Goal: Information Seeking & Learning: Learn about a topic

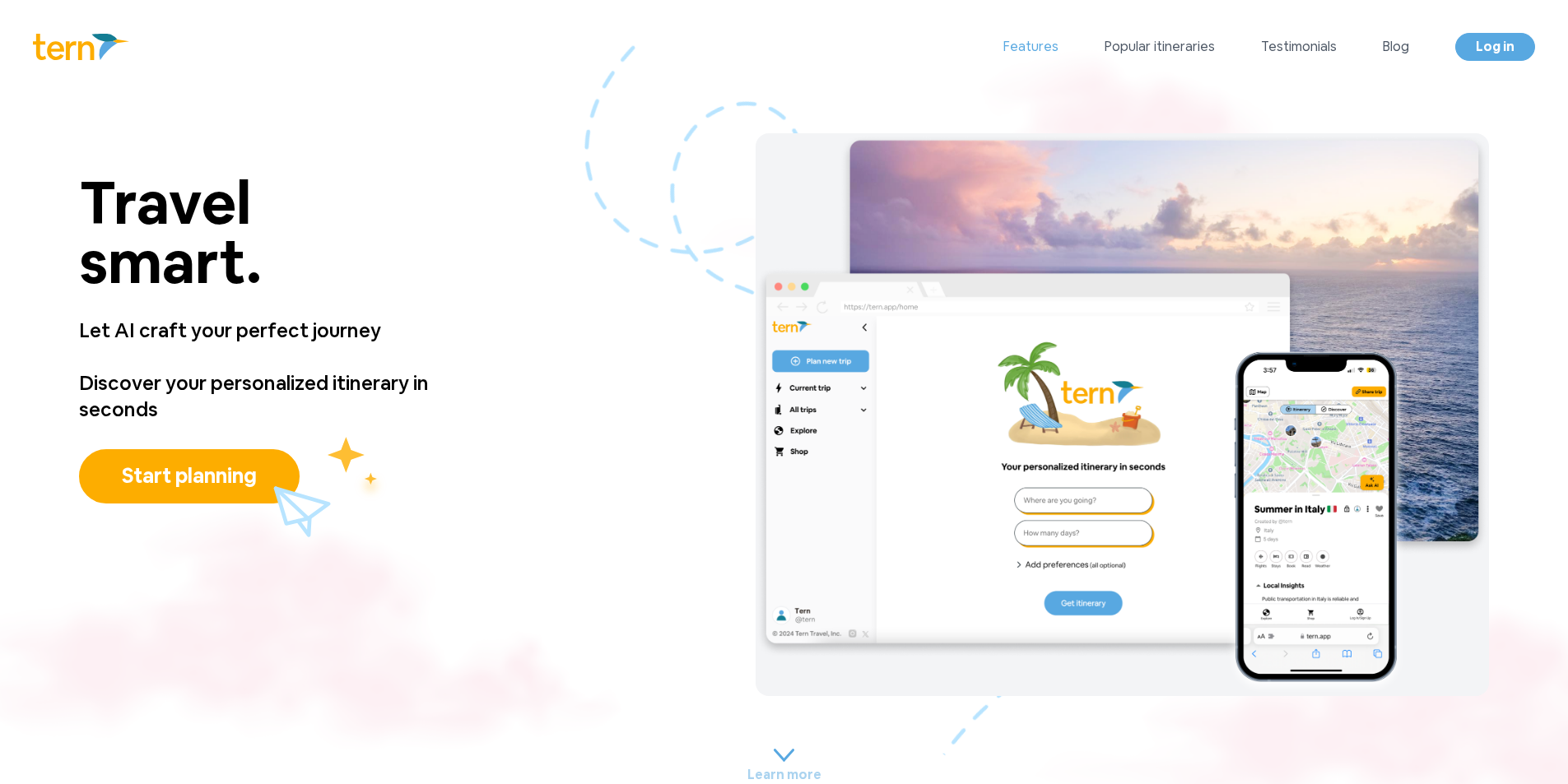
click at [1022, 45] on link "Features" at bounding box center [1031, 46] width 55 height 20
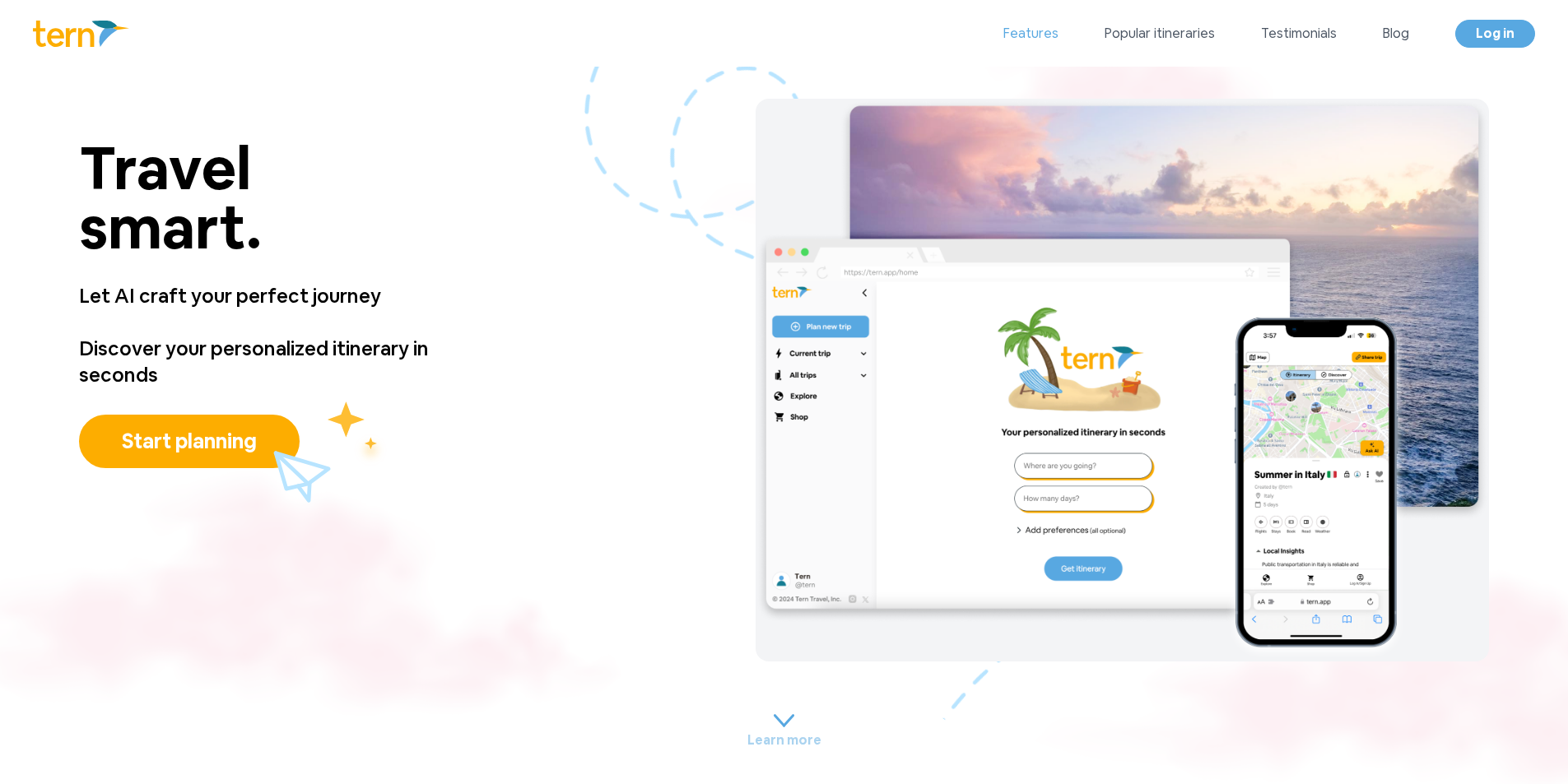
click at [1022, 44] on link "Features" at bounding box center [1031, 33] width 55 height 20
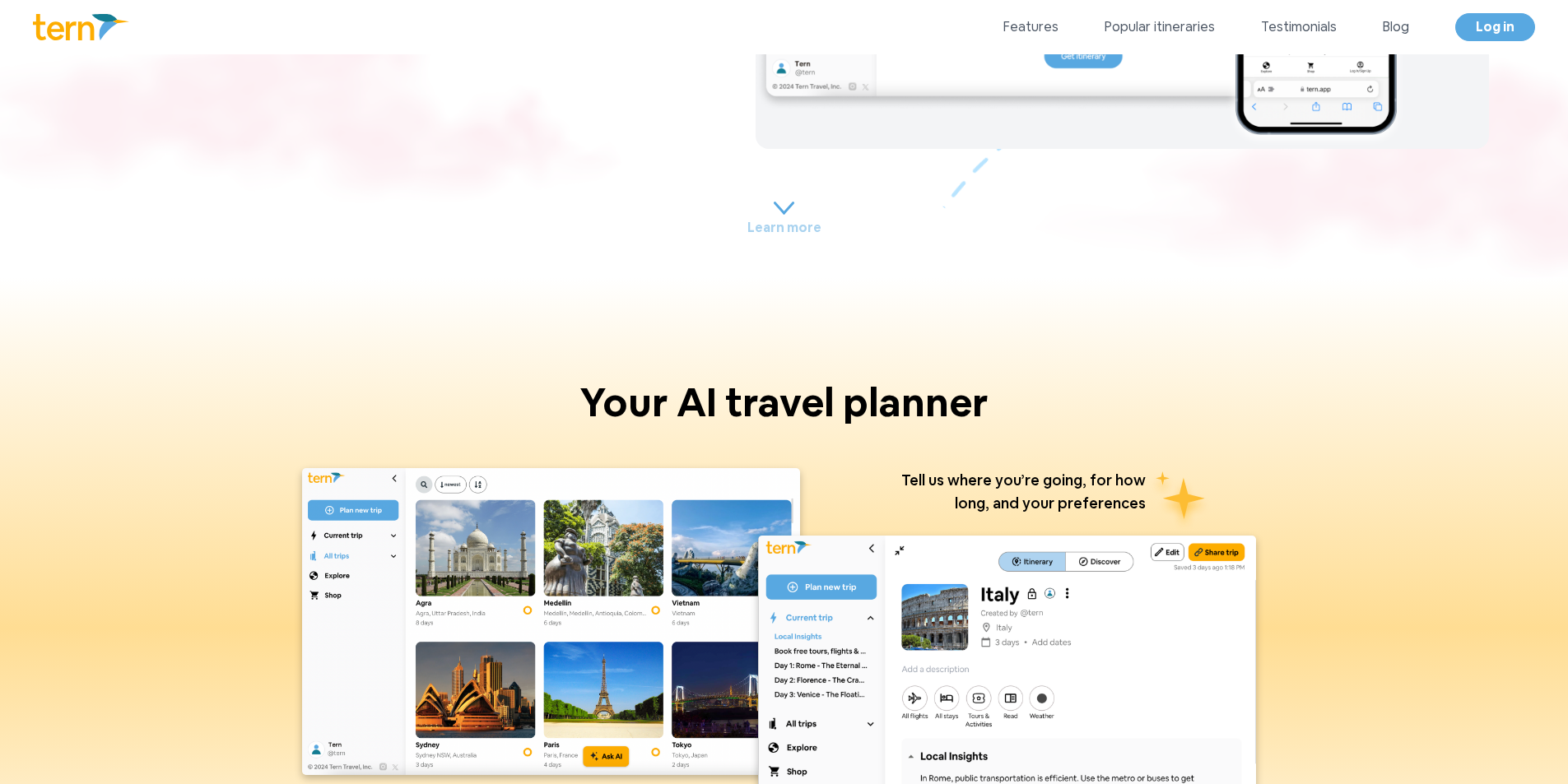
scroll to position [340, 0]
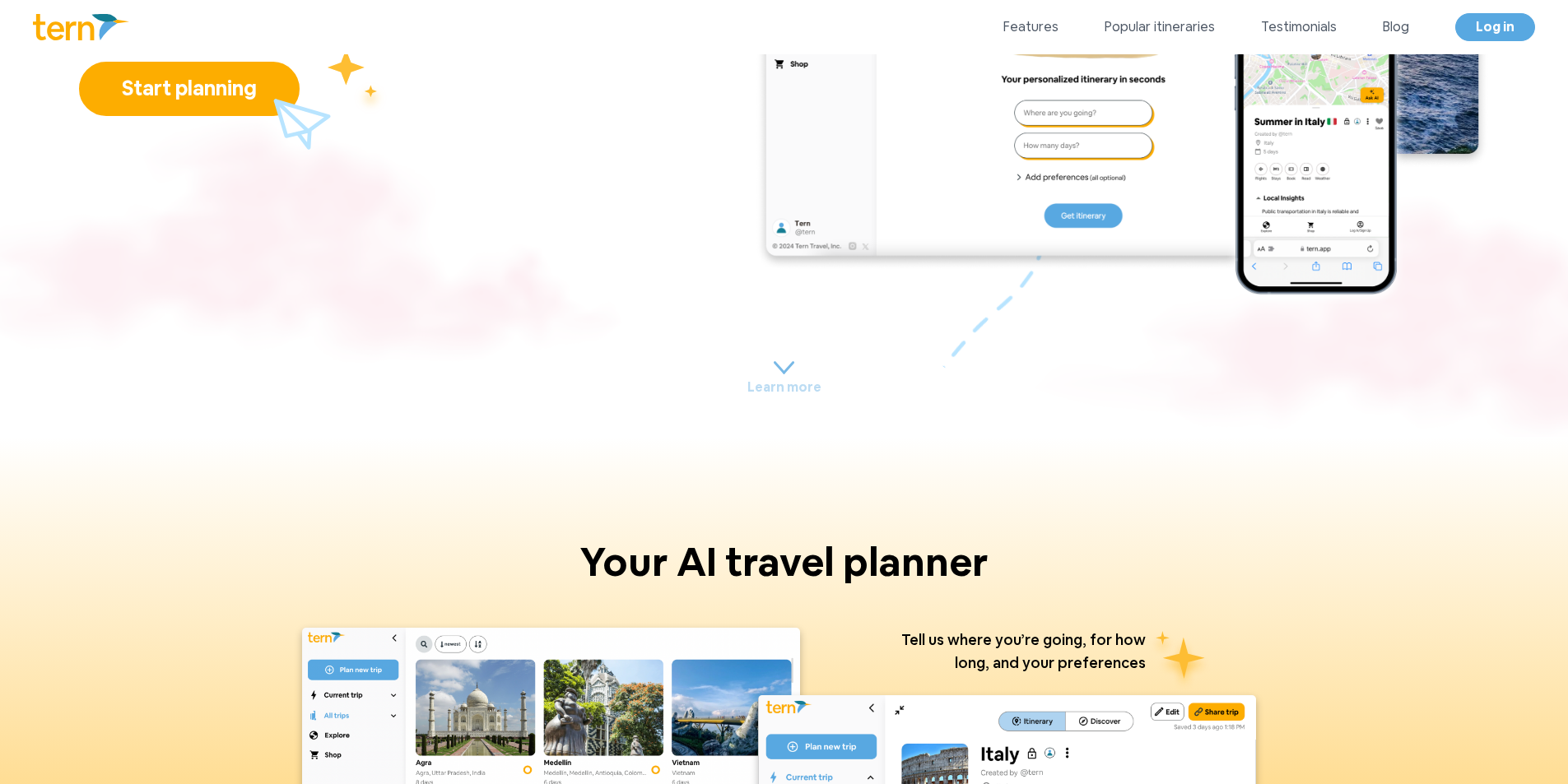
click at [784, 379] on p "Learn more" at bounding box center [784, 387] width 74 height 20
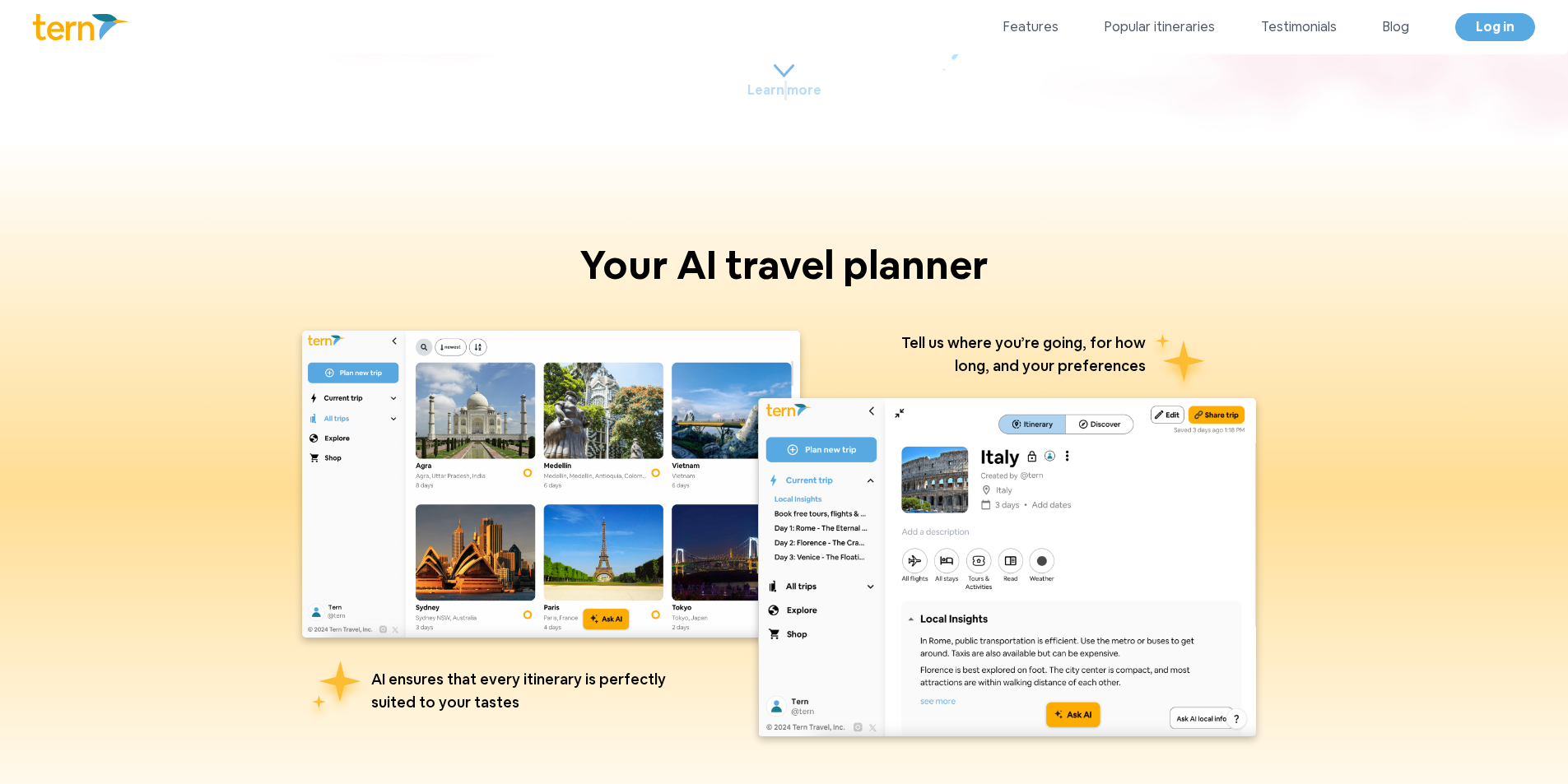
scroll to position [776, 0]
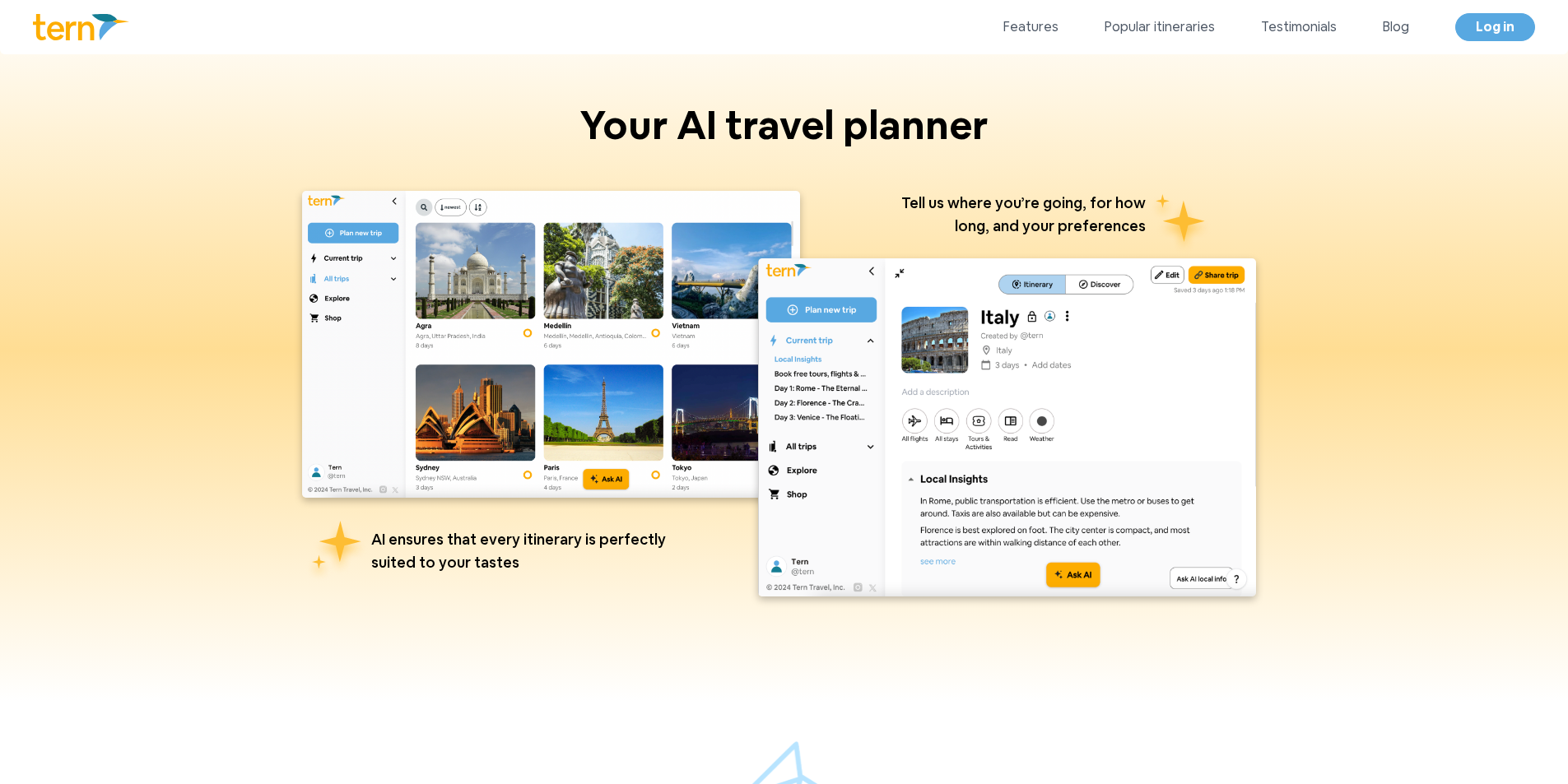
click at [605, 408] on img at bounding box center [551, 344] width 498 height 306
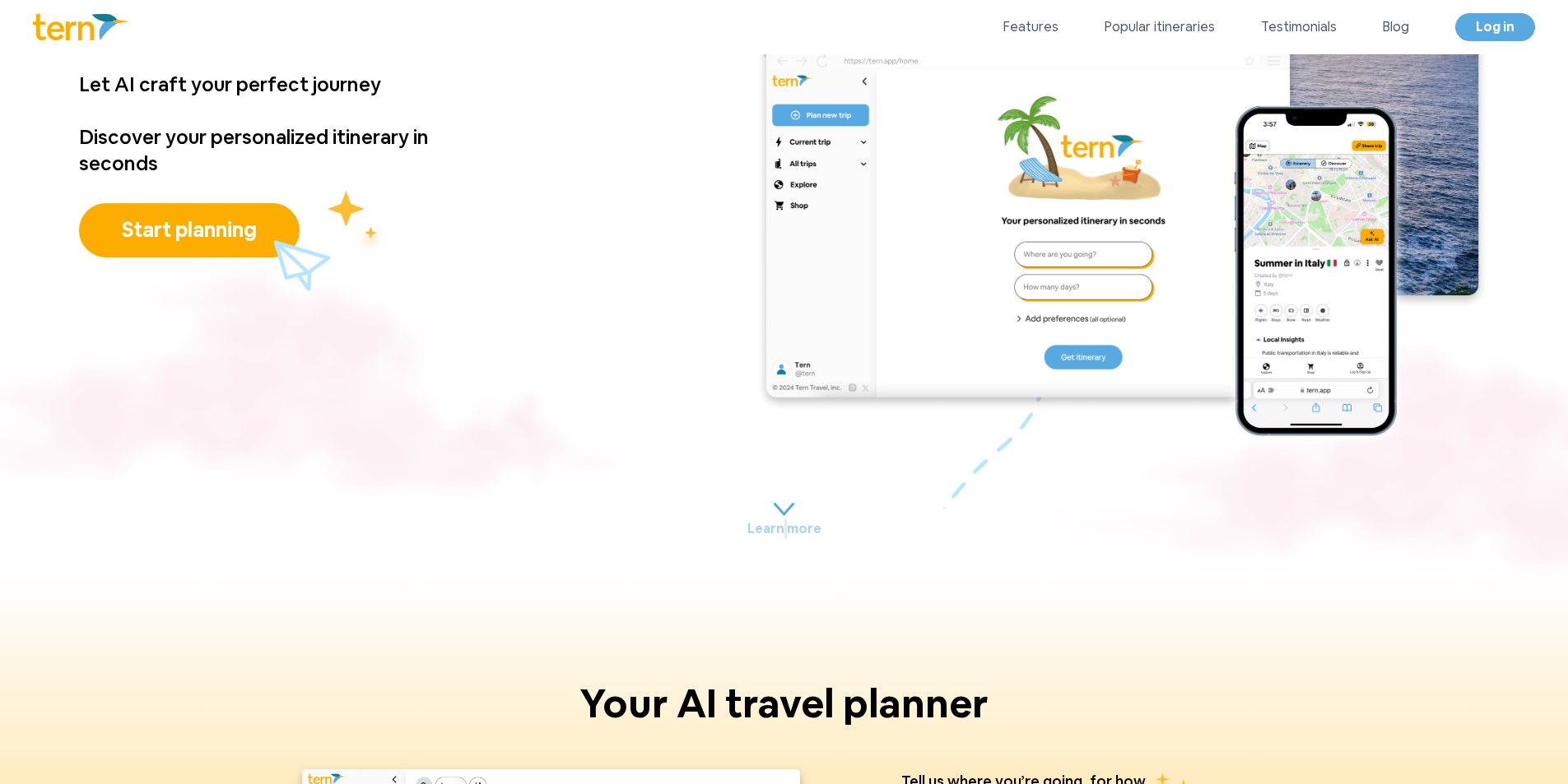
scroll to position [0, 0]
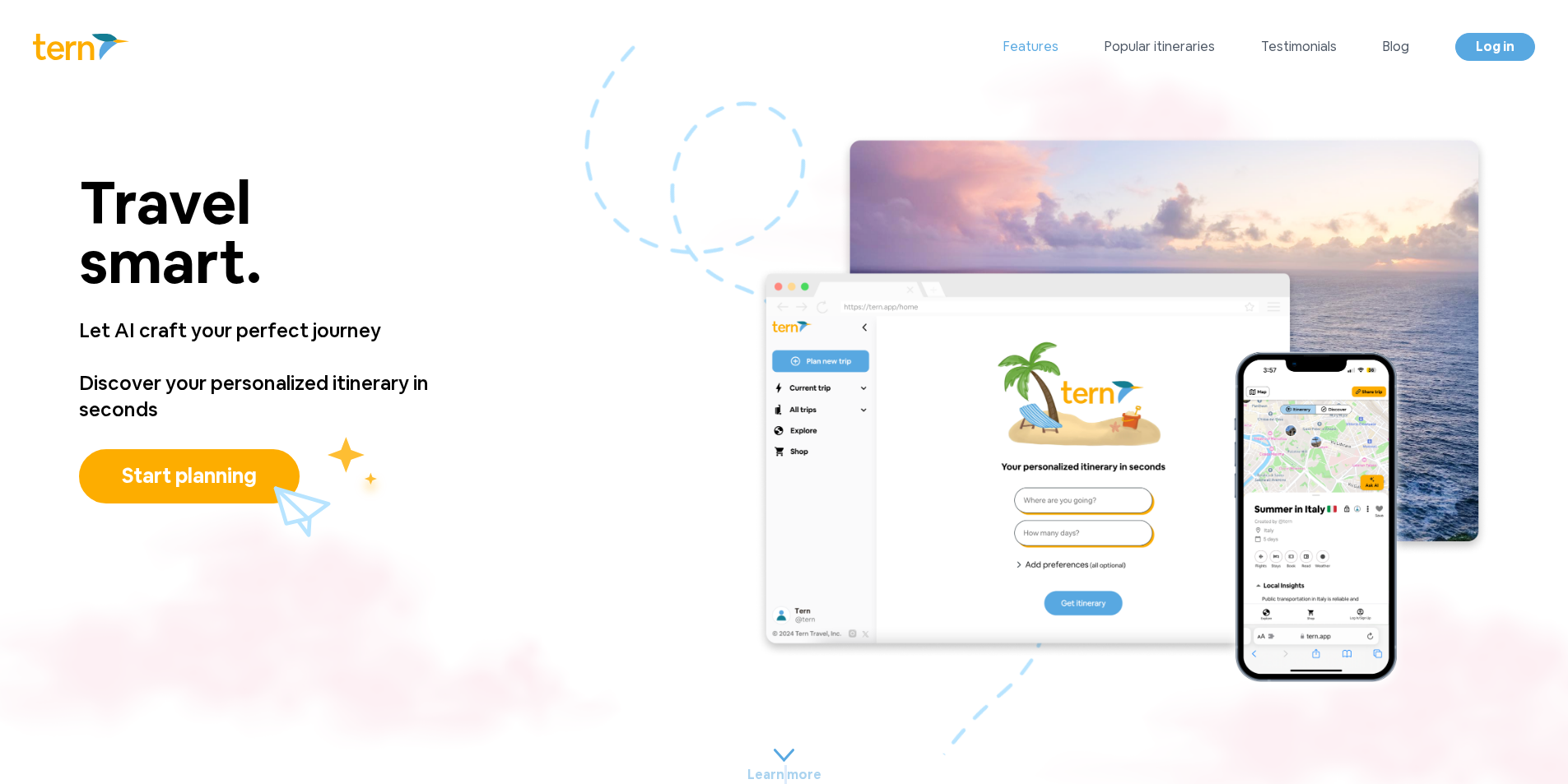
click at [1024, 46] on link "Features" at bounding box center [1031, 46] width 55 height 20
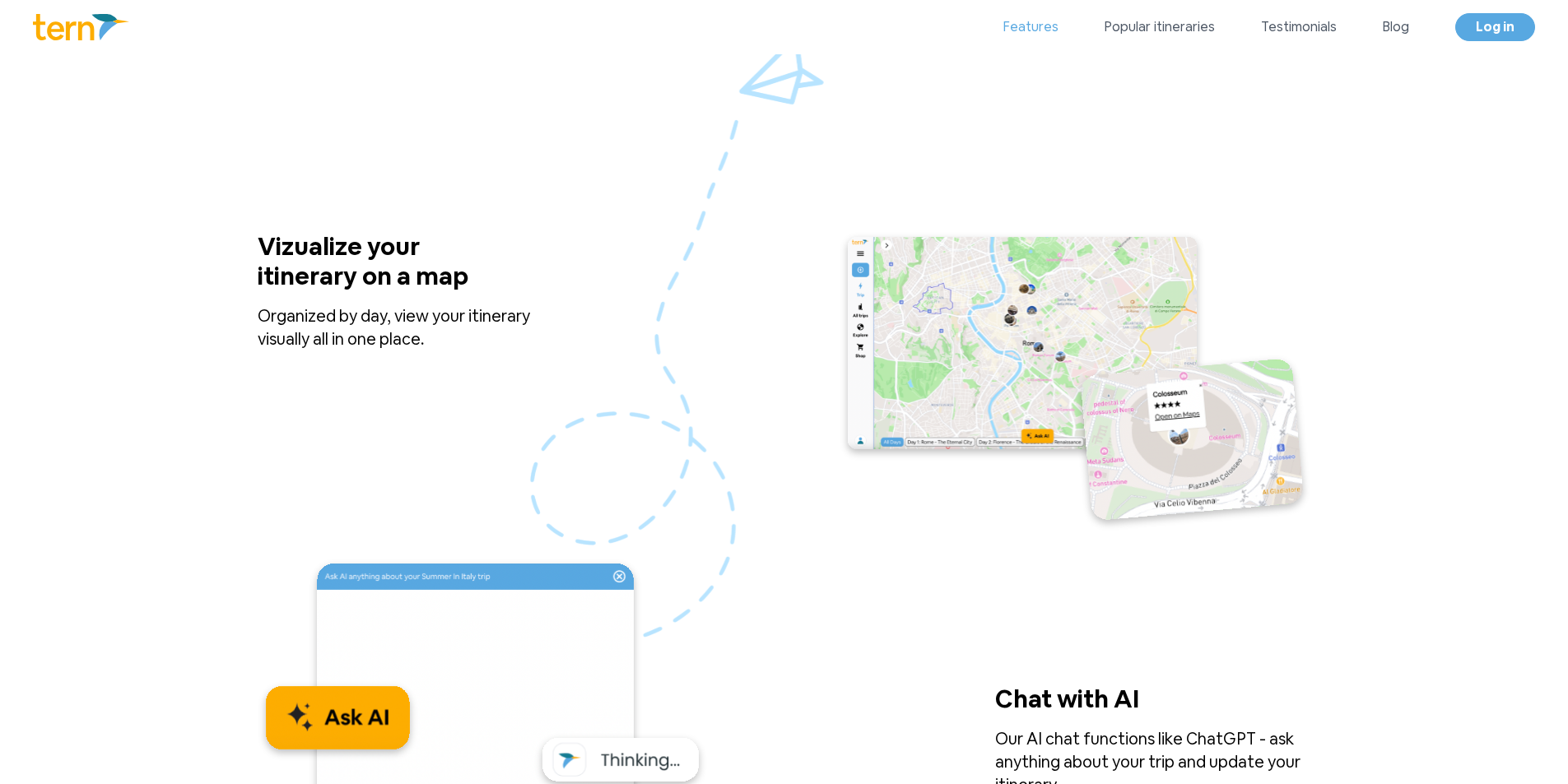
scroll to position [1526, 0]
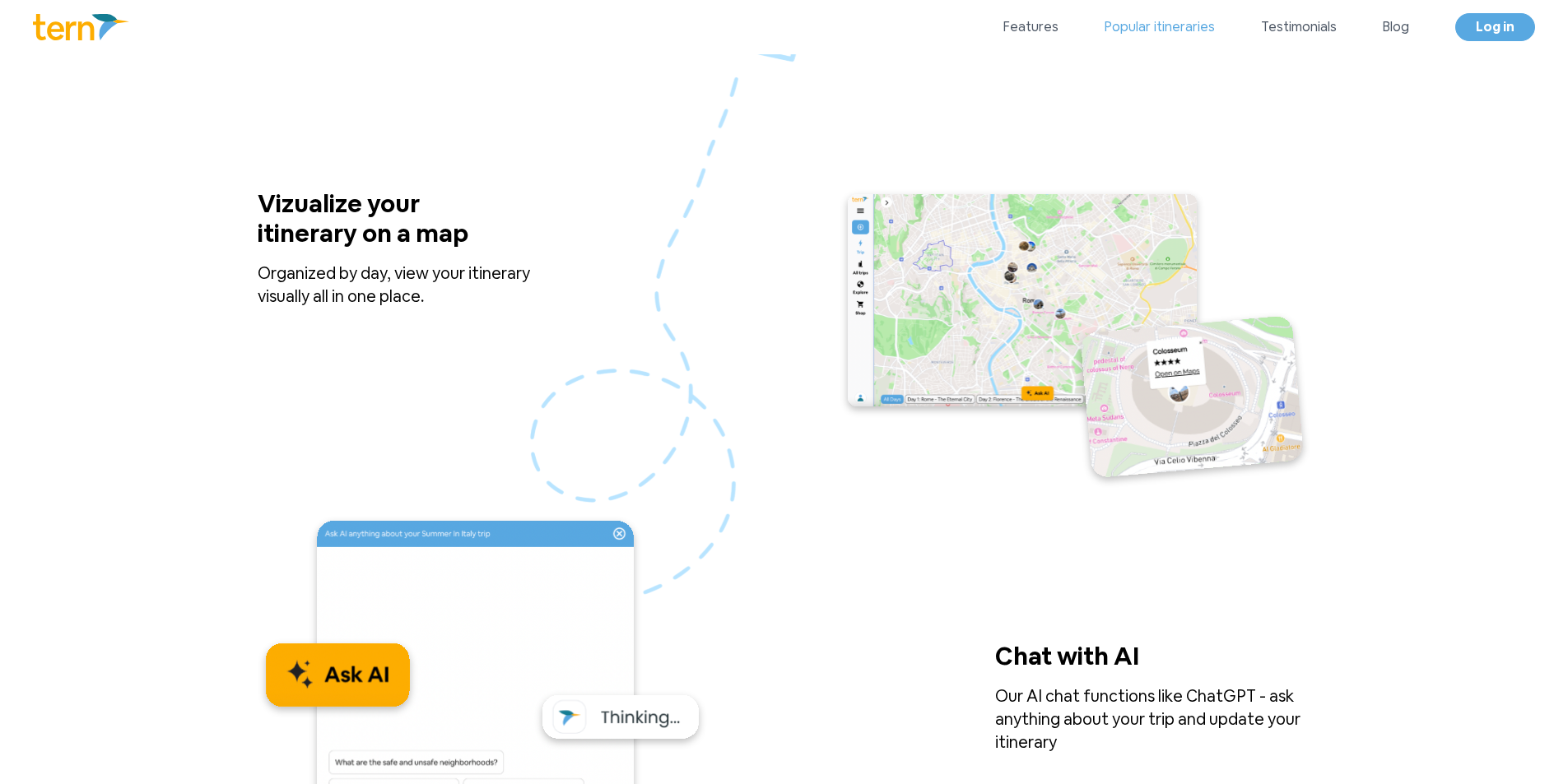
click at [1166, 25] on link "Popular itineraries" at bounding box center [1159, 27] width 111 height 20
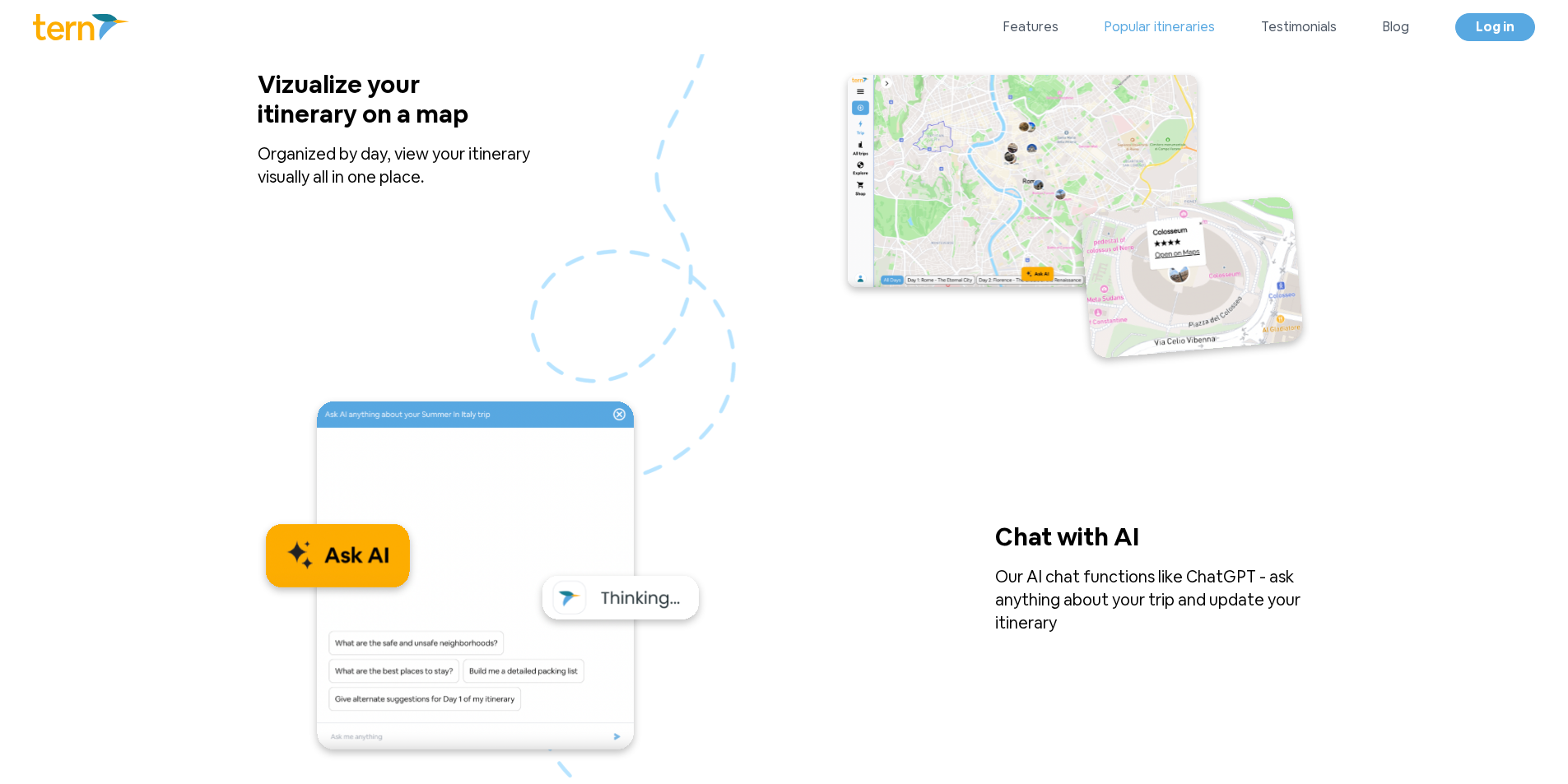
click at [1166, 25] on link "Popular itineraries" at bounding box center [1159, 27] width 111 height 20
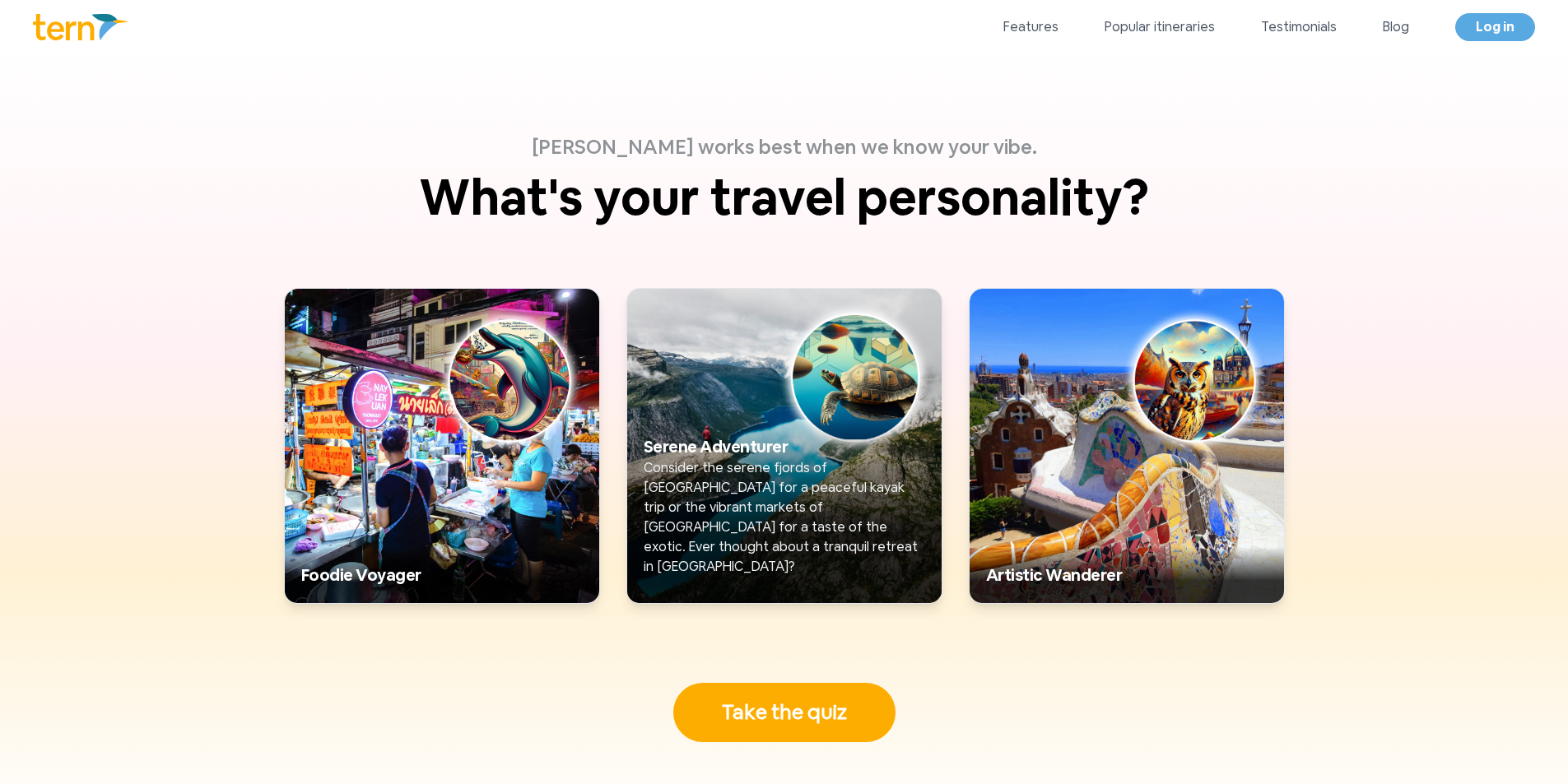
scroll to position [4992, 0]
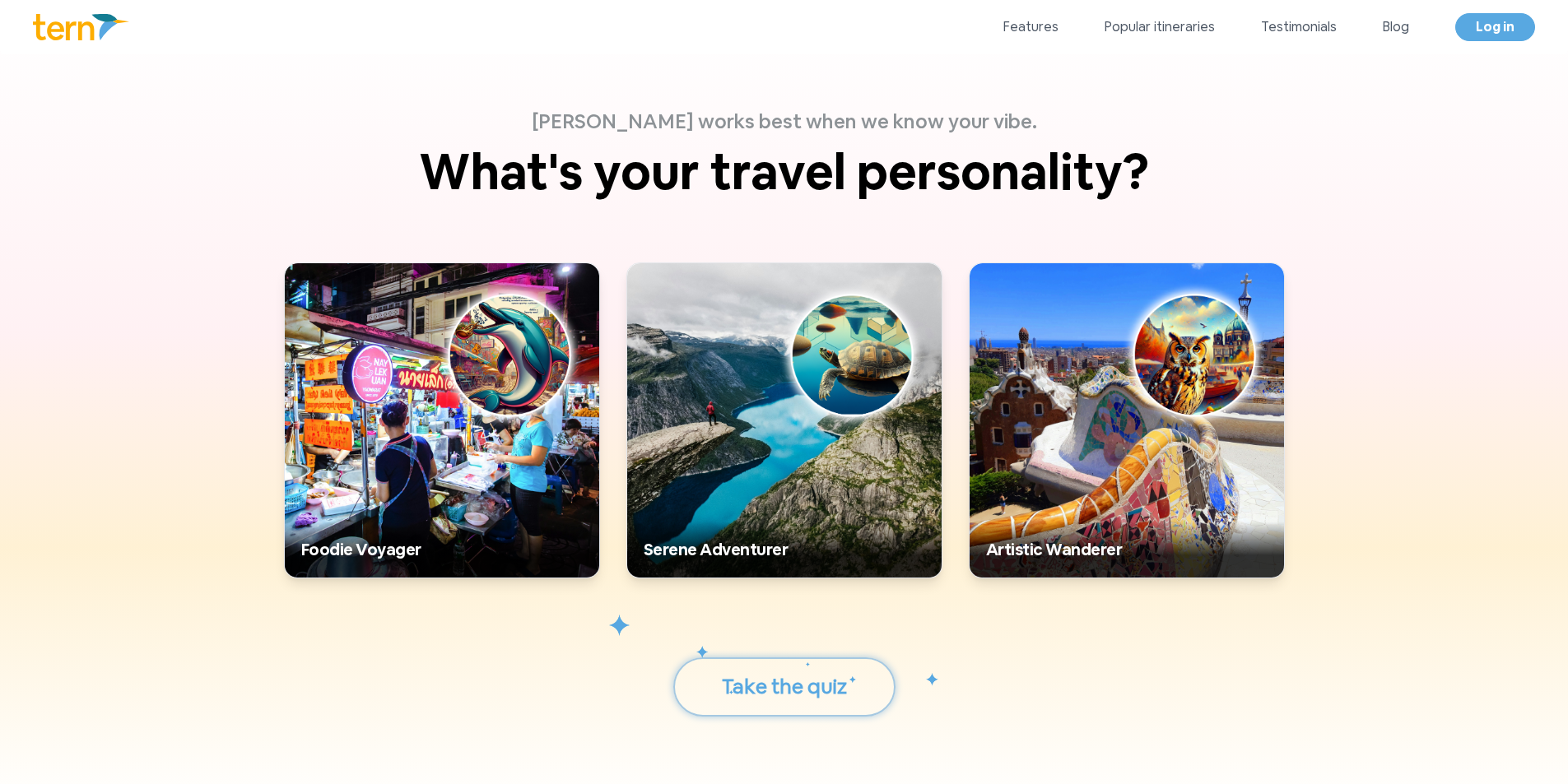
click at [789, 695] on button "Take the quiz" at bounding box center [784, 686] width 222 height 59
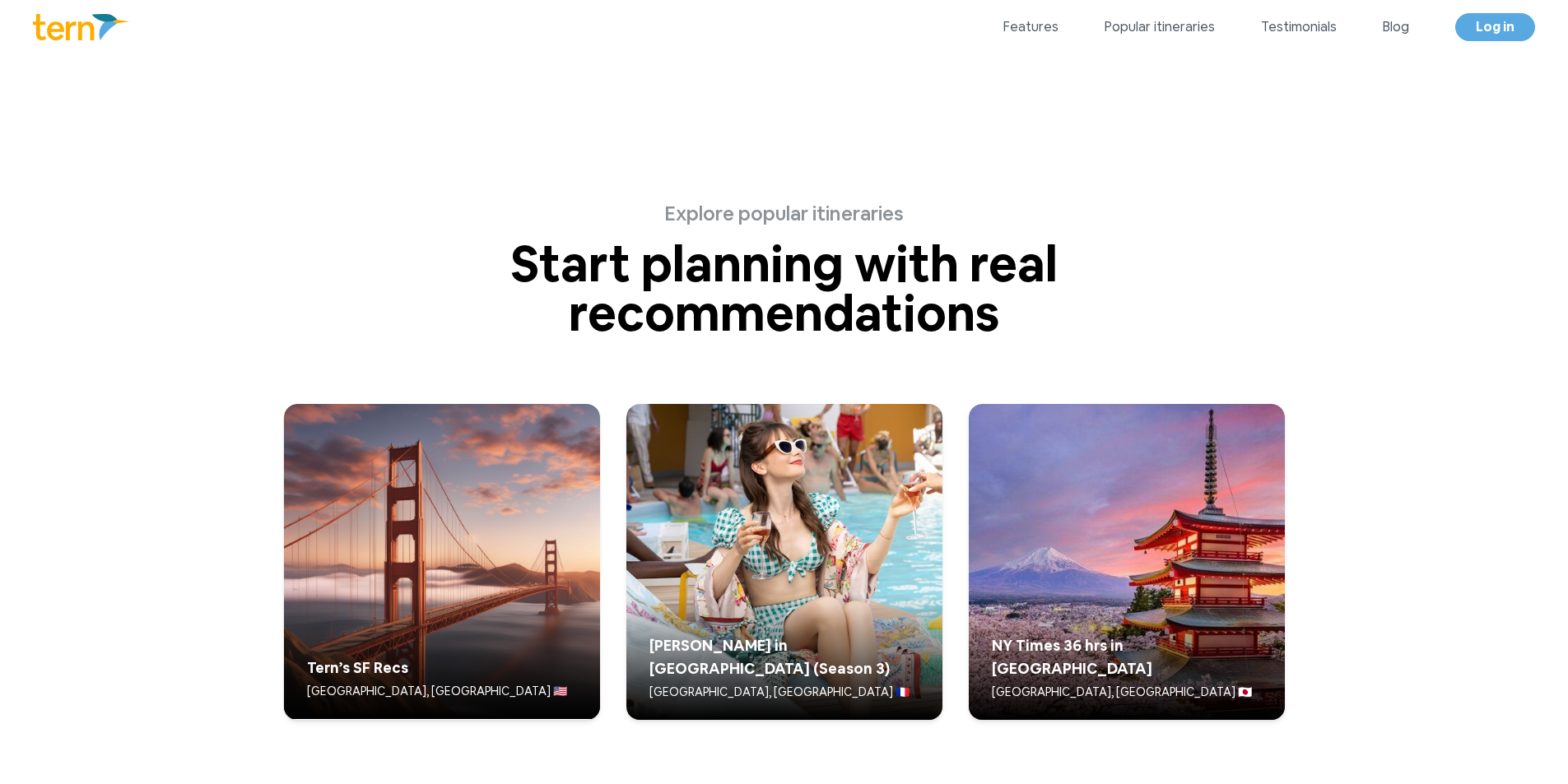
scroll to position [1479, 0]
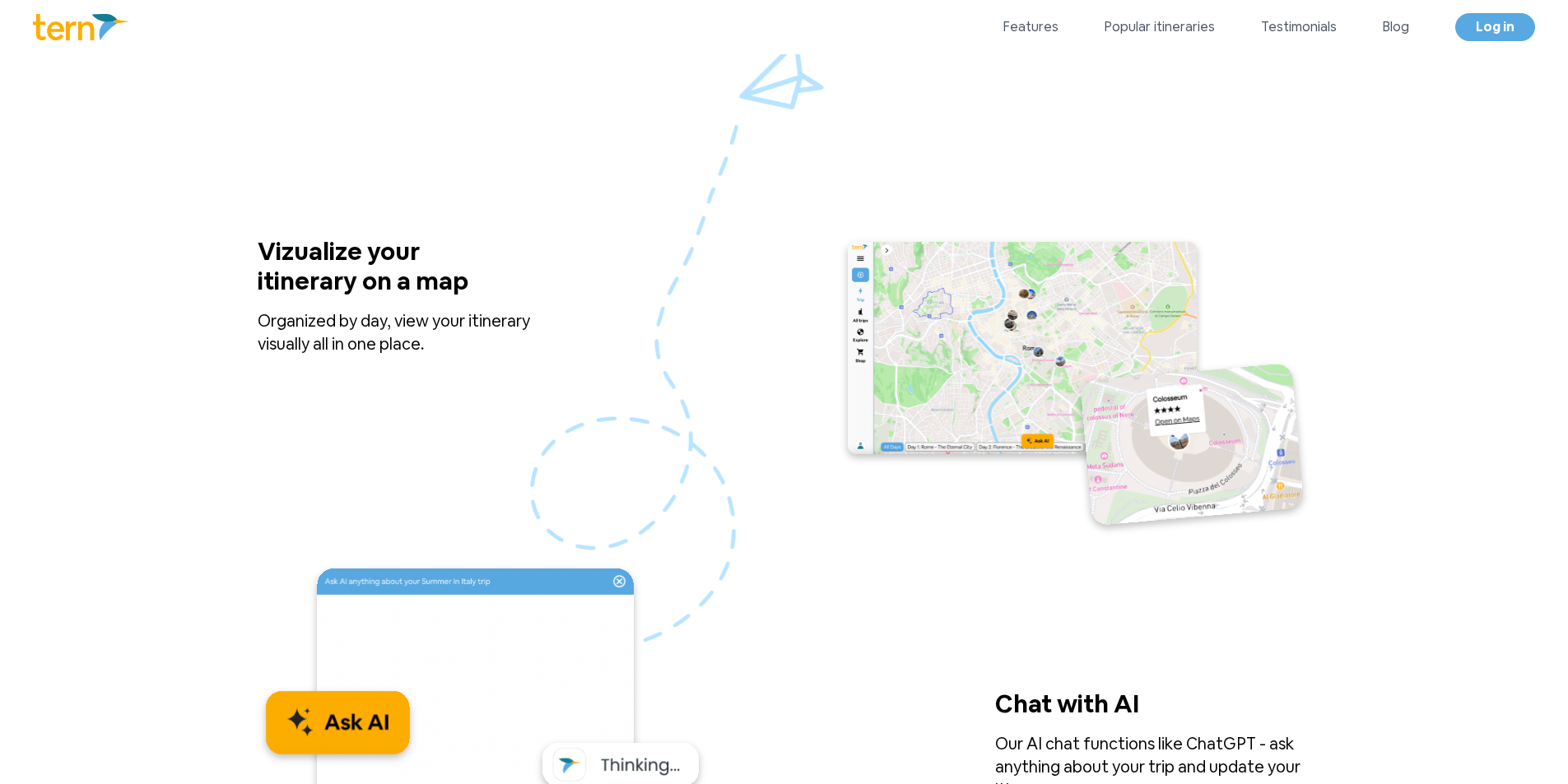
click at [91, 27] on img at bounding box center [81, 27] width 96 height 27
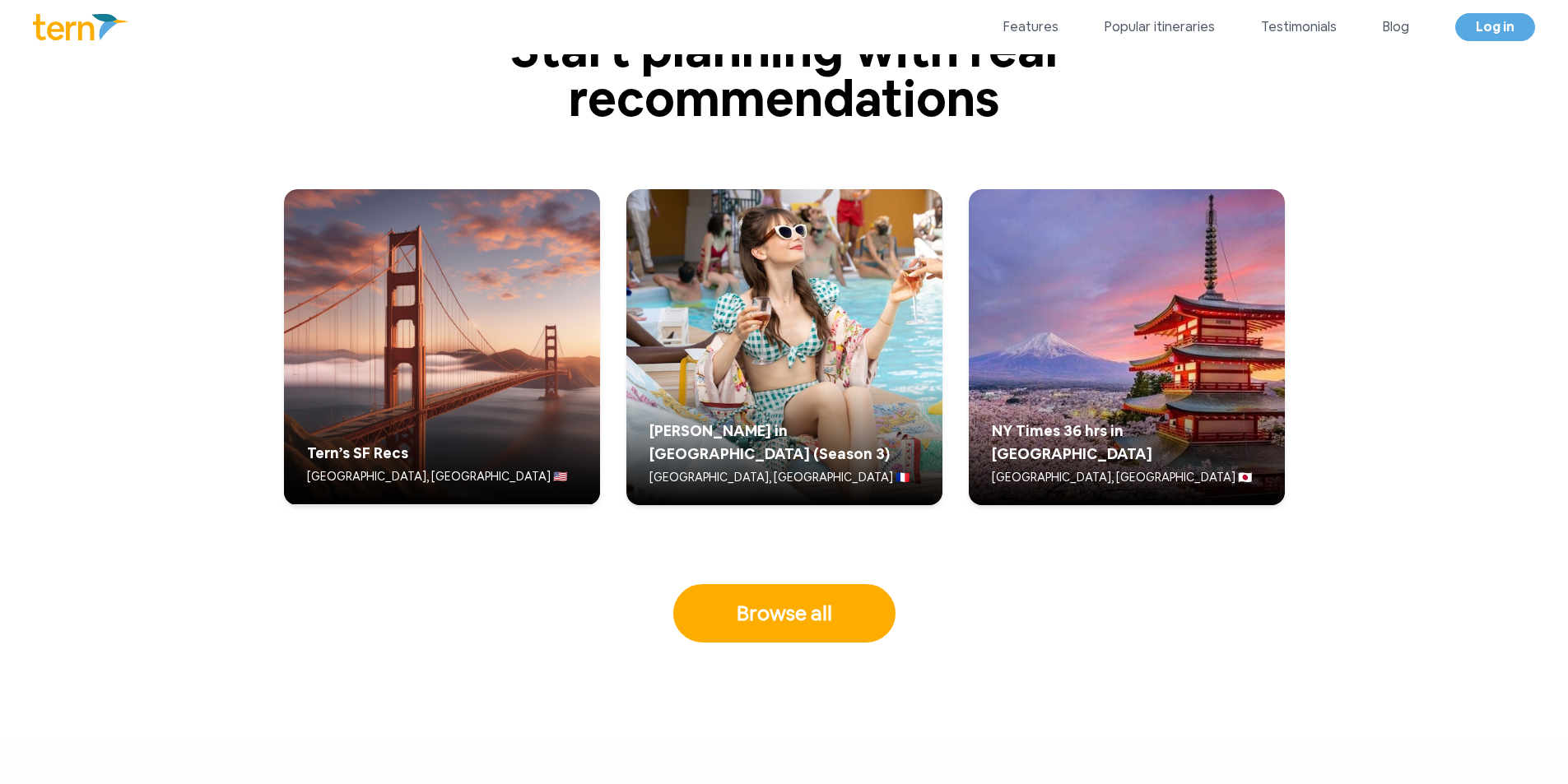
scroll to position [4276, 0]
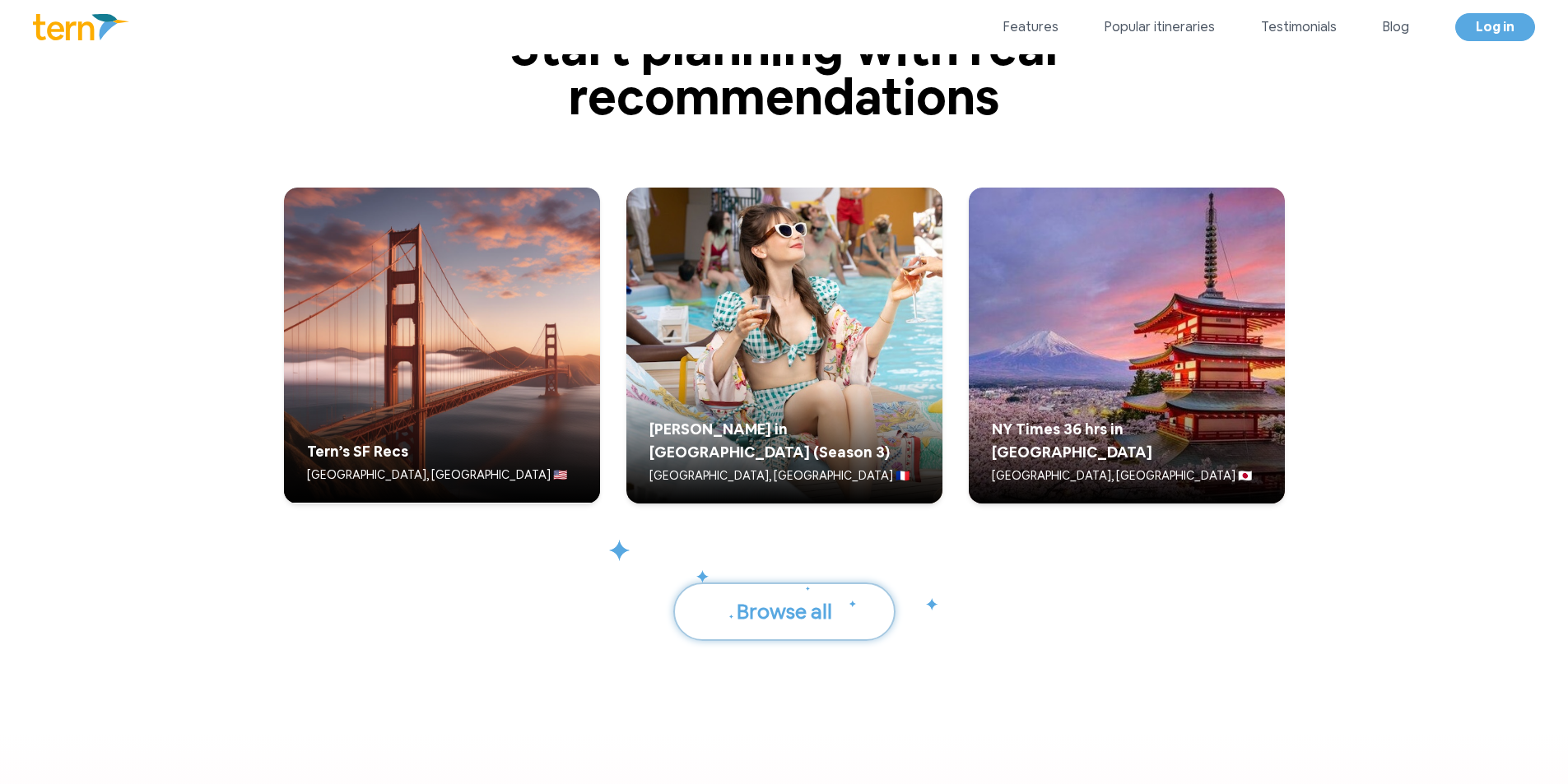
click at [772, 612] on button "Browse all" at bounding box center [784, 612] width 222 height 59
